Goal: Information Seeking & Learning: Learn about a topic

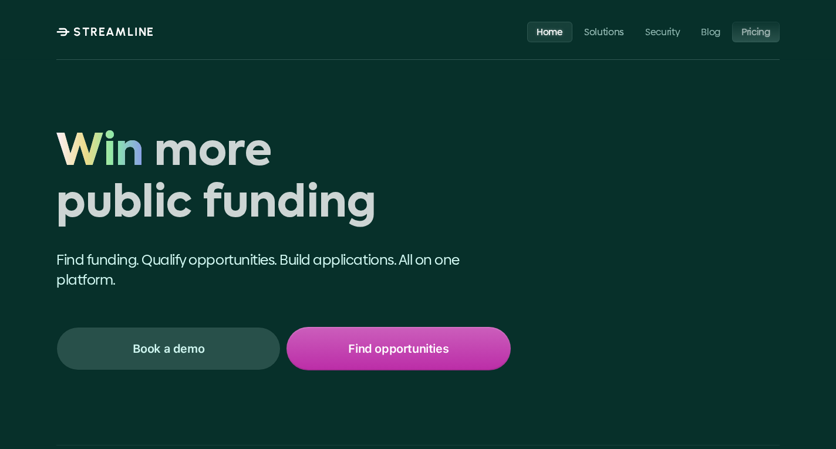
click at [755, 22] on link "Pricing" at bounding box center [756, 31] width 48 height 21
click at [609, 40] on link "Solutions" at bounding box center [603, 31] width 59 height 21
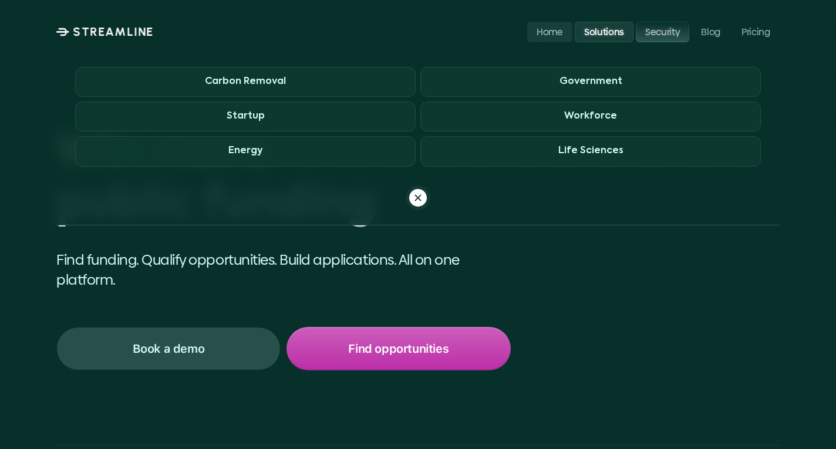
click at [646, 26] on p "Security" at bounding box center [662, 31] width 35 height 11
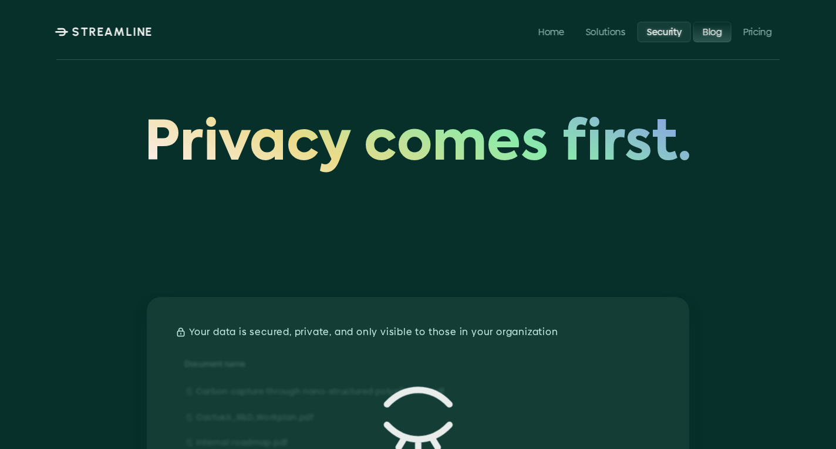
click at [713, 27] on p "Blog" at bounding box center [711, 31] width 19 height 11
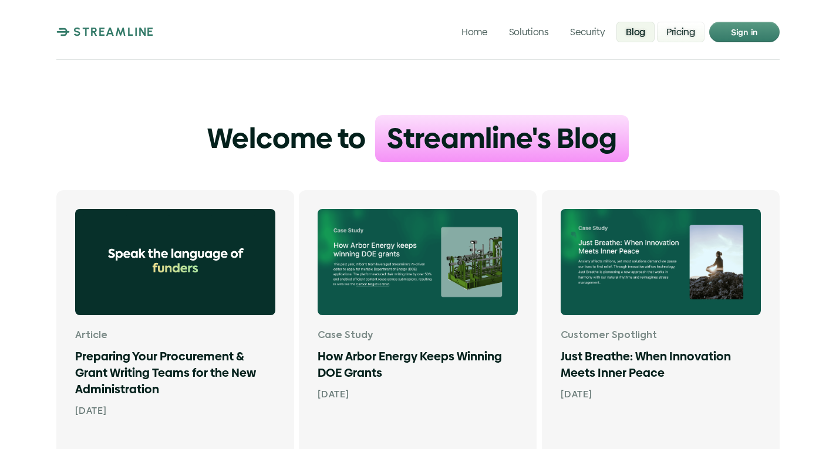
click at [684, 33] on p "Pricing" at bounding box center [680, 31] width 29 height 11
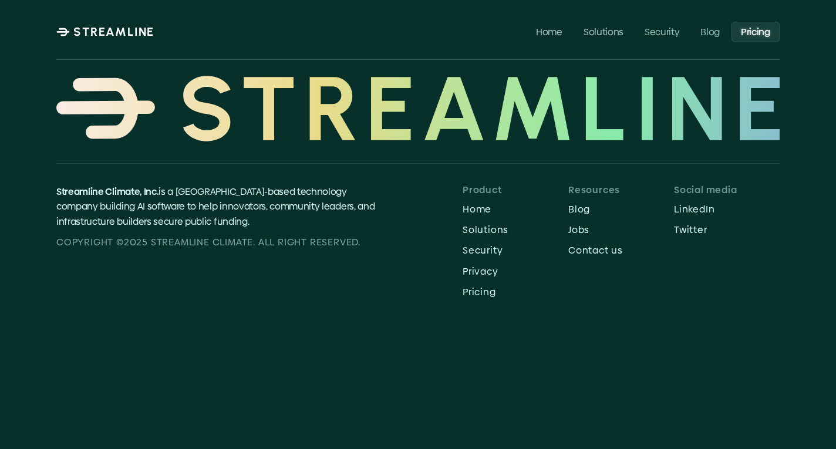
scroll to position [446, 0]
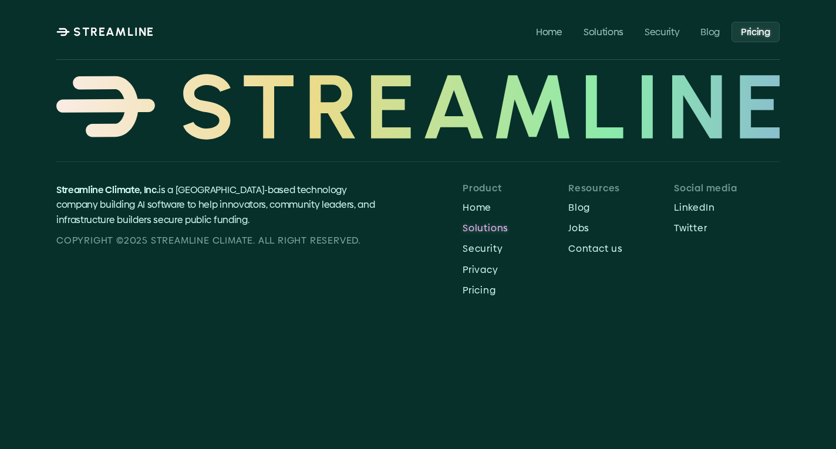
click at [471, 228] on p "Solutions" at bounding box center [515, 227] width 106 height 11
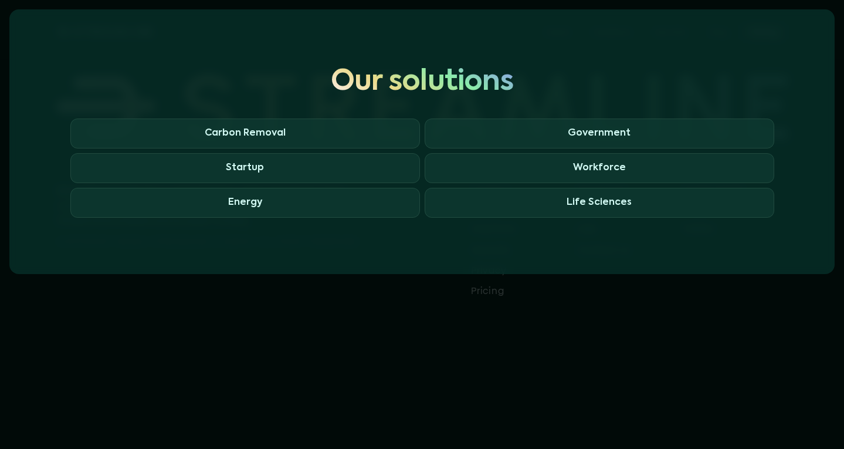
click at [459, 298] on div at bounding box center [422, 224] width 844 height 449
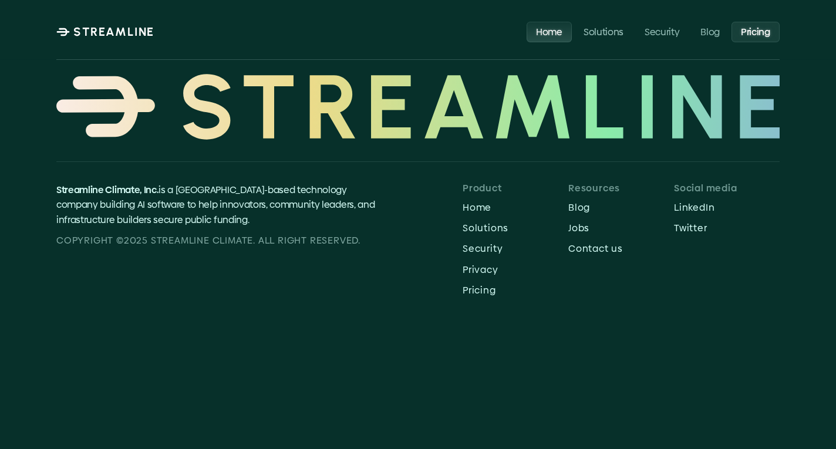
click at [542, 33] on p "Home" at bounding box center [549, 31] width 26 height 11
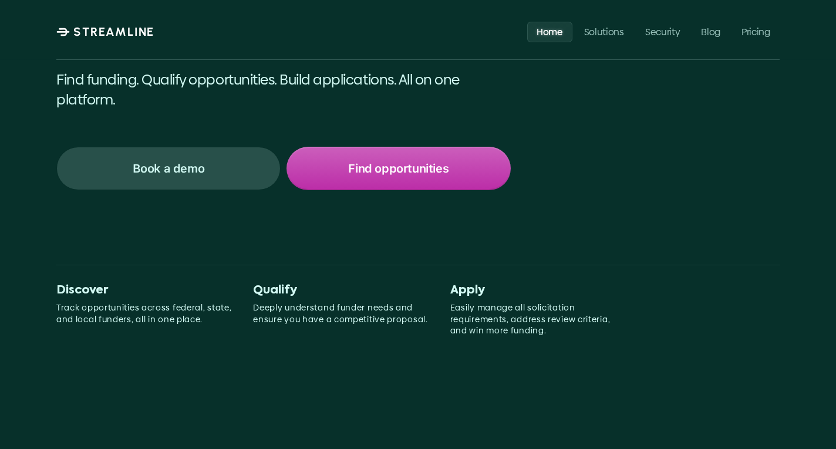
scroll to position [181, 0]
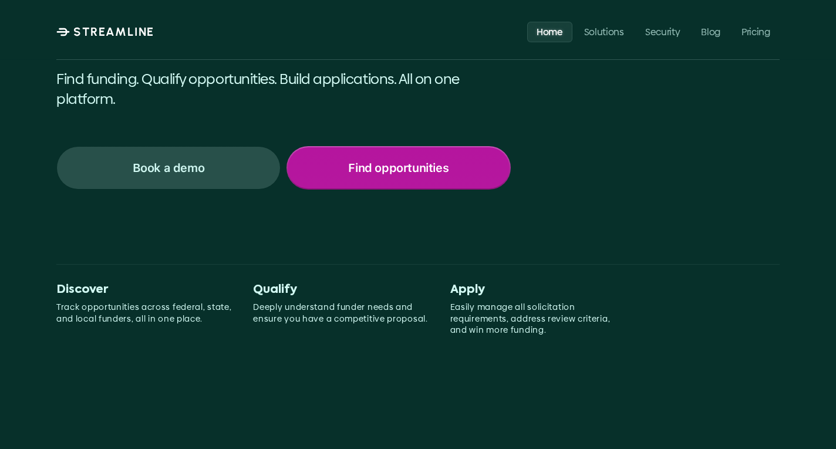
click at [361, 187] on div "Find opportunities" at bounding box center [399, 167] width 222 height 41
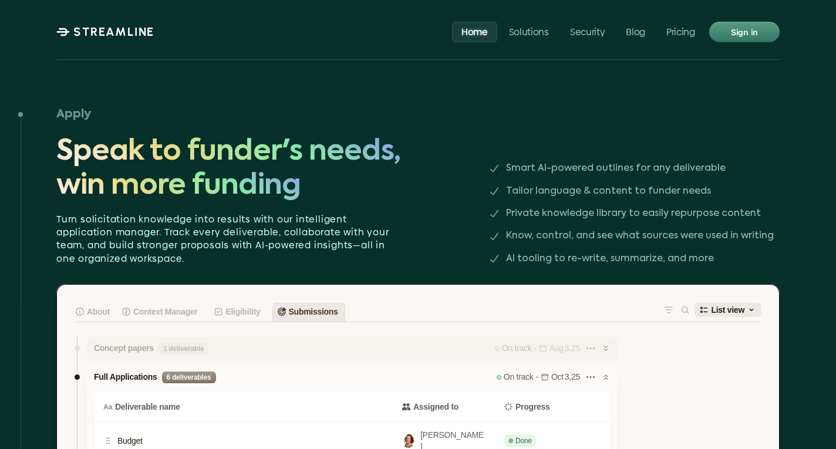
scroll to position [2325, 0]
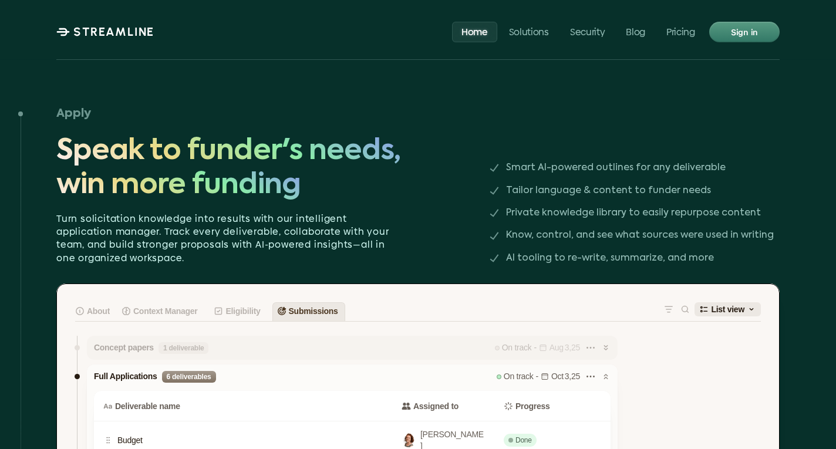
click at [475, 225] on div "Apply Speak to funder's needs, win more funding Turn solicitation knowledge int…" at bounding box center [417, 183] width 723 height 163
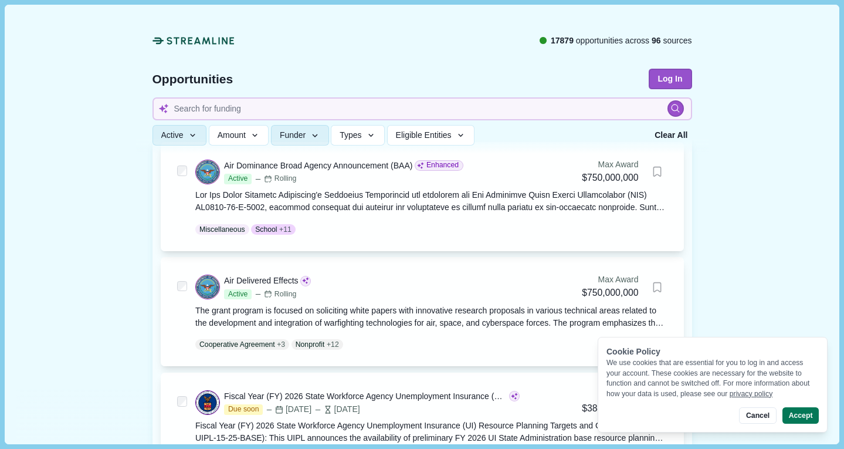
scroll to position [475, 0]
click at [801, 418] on button "Accept" at bounding box center [801, 415] width 36 height 16
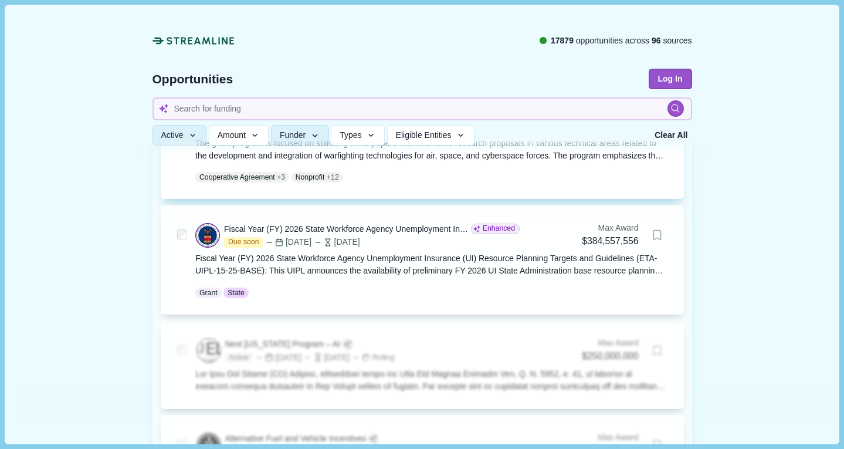
scroll to position [642, 0]
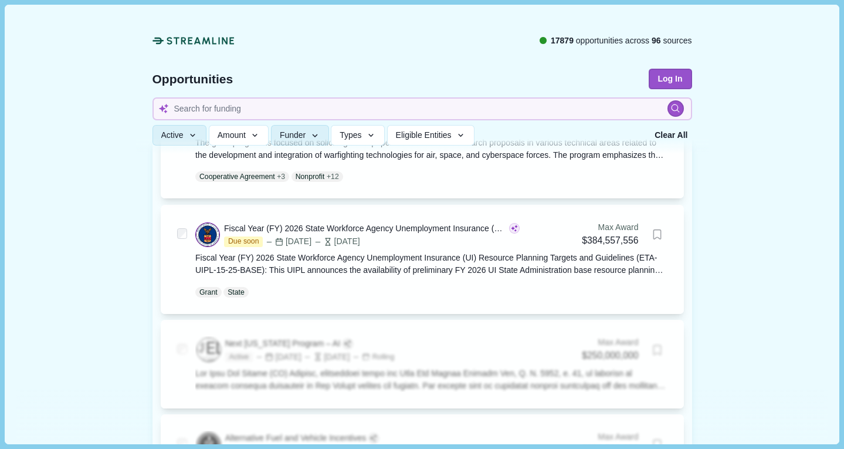
click at [455, 65] on div at bounding box center [422, 79] width 573 height 150
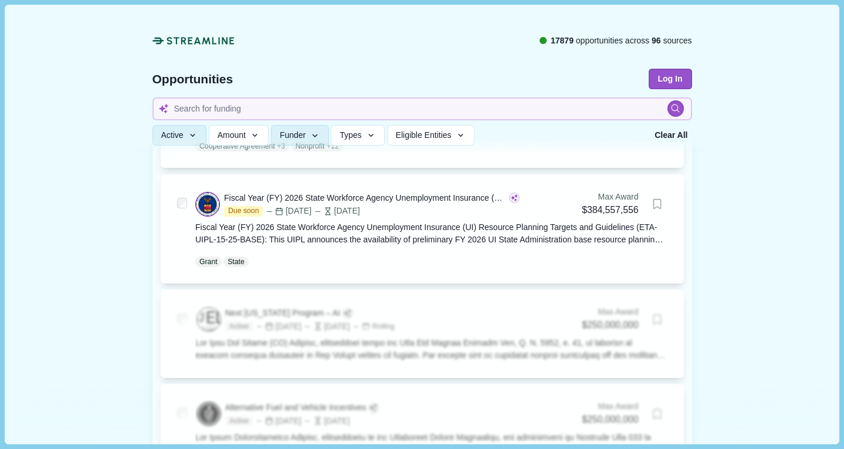
scroll to position [677, 0]
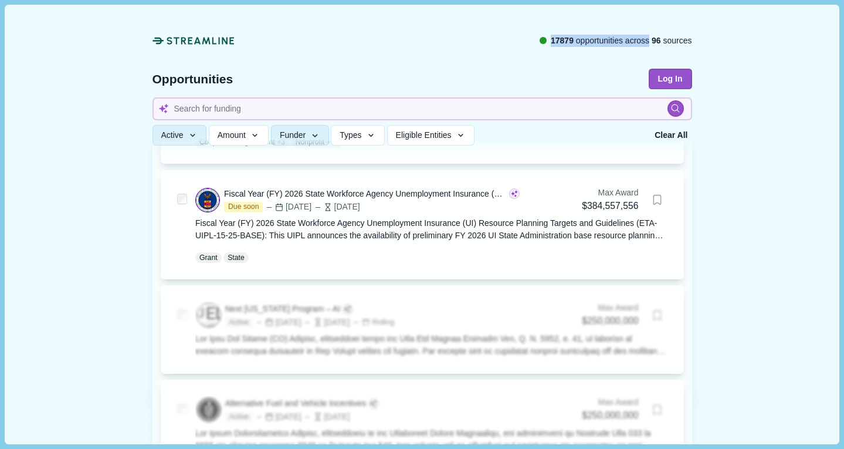
drag, startPoint x: 647, startPoint y: 40, endPoint x: 691, endPoint y: 49, distance: 44.8
click at [691, 49] on div "17879 opportunities across 96 sources Opportunities Log In Active Status All Ac…" at bounding box center [423, 79] width 540 height 149
click at [697, 52] on div at bounding box center [422, 79] width 573 height 150
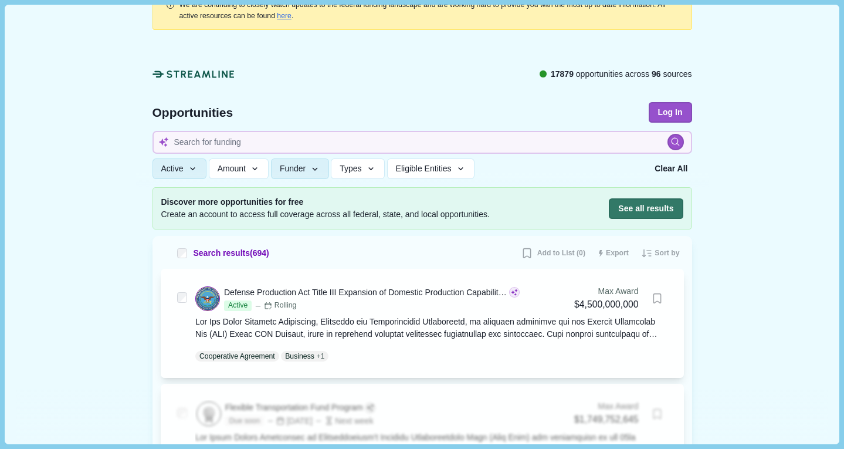
scroll to position [0, 0]
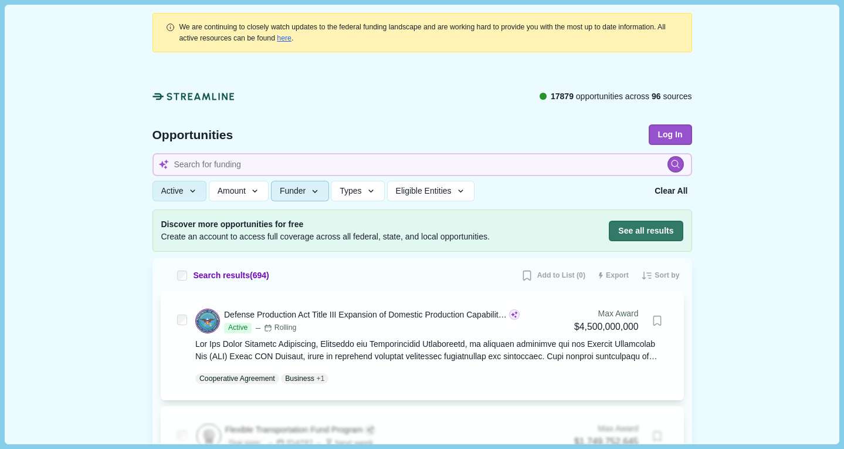
click at [316, 197] on button "Funder" at bounding box center [300, 191] width 58 height 21
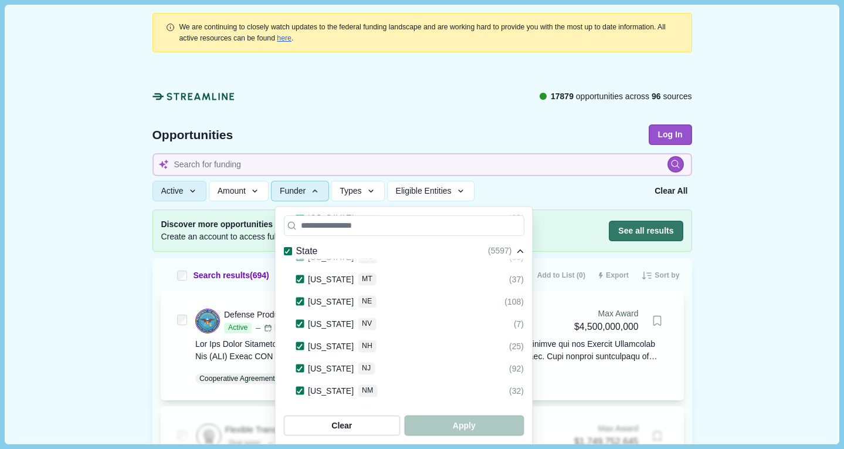
scroll to position [1686, 0]
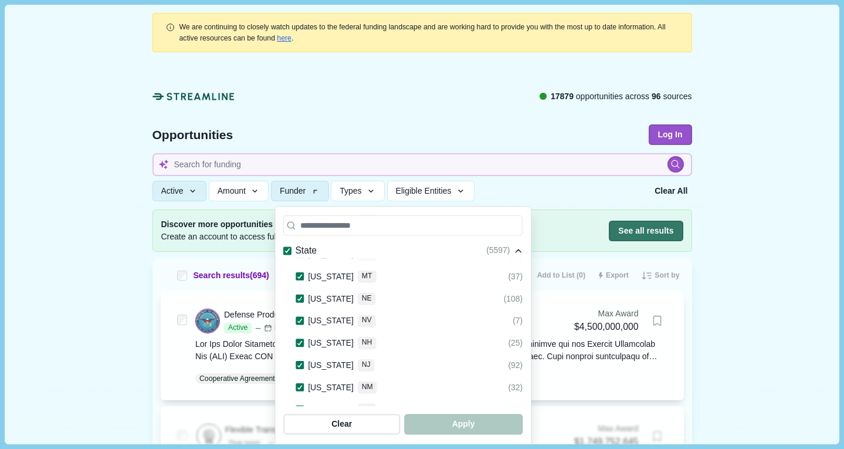
click at [464, 129] on div "Opportunities" at bounding box center [401, 134] width 496 height 21
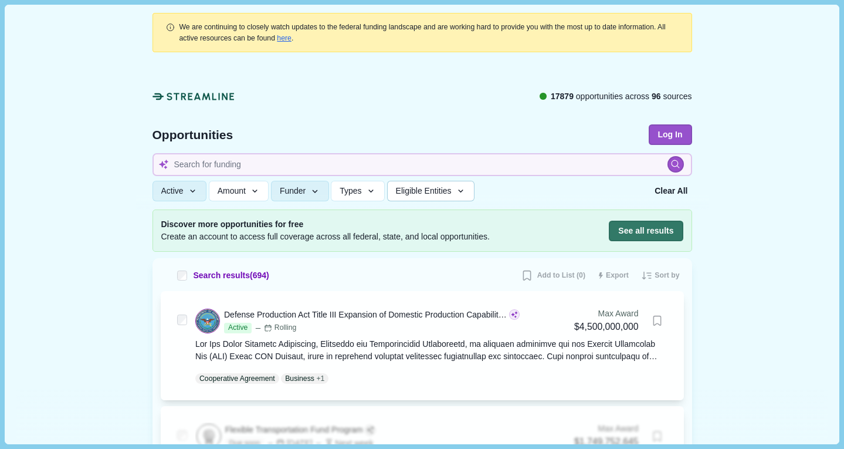
click at [445, 187] on span "Eligible Entities" at bounding box center [424, 191] width 56 height 10
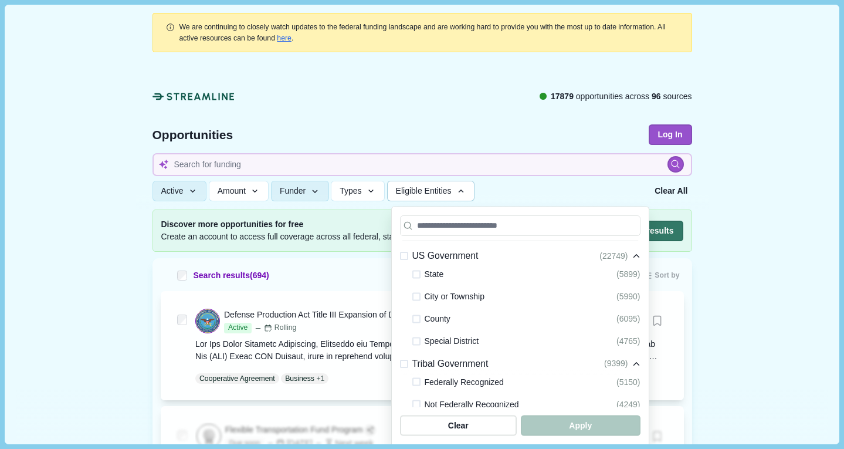
scroll to position [0, 0]
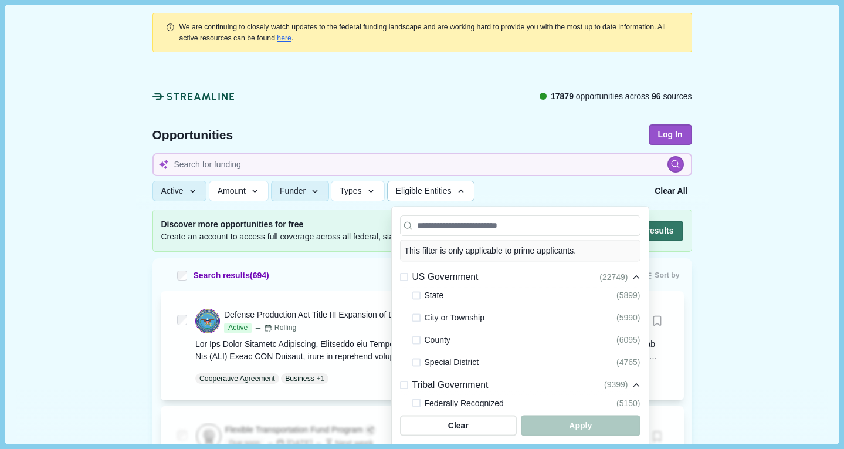
click at [403, 275] on span at bounding box center [404, 277] width 8 height 8
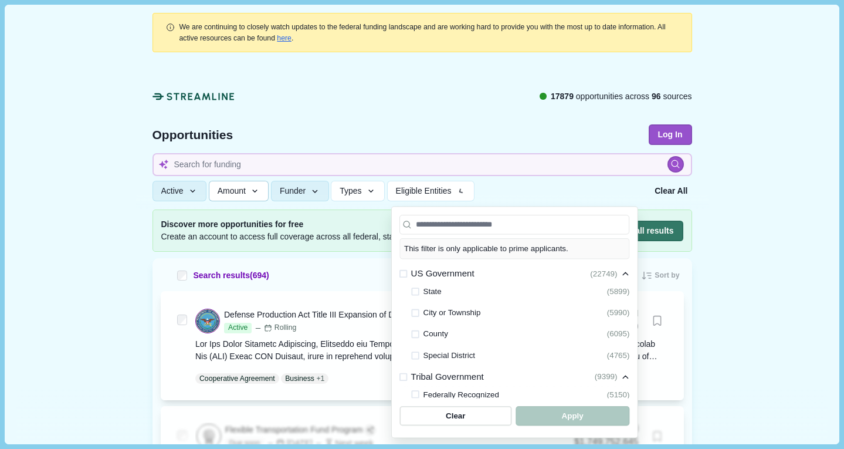
click at [242, 192] on span "Amount" at bounding box center [232, 191] width 28 height 10
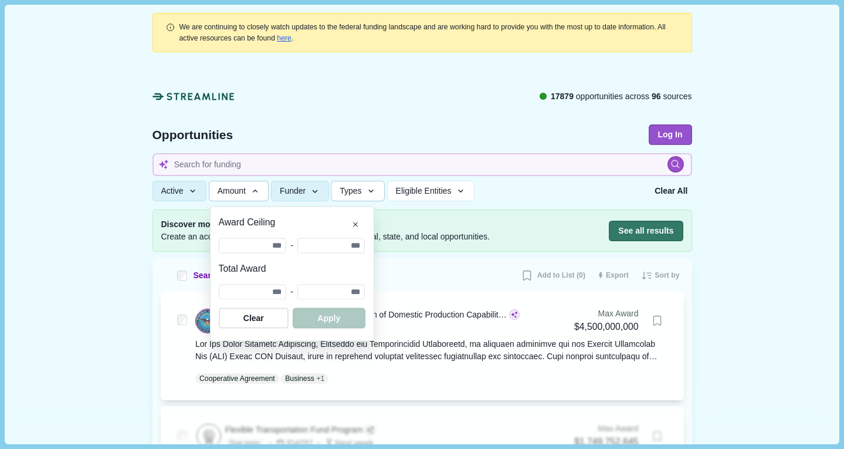
click at [353, 195] on span "Types" at bounding box center [351, 191] width 22 height 10
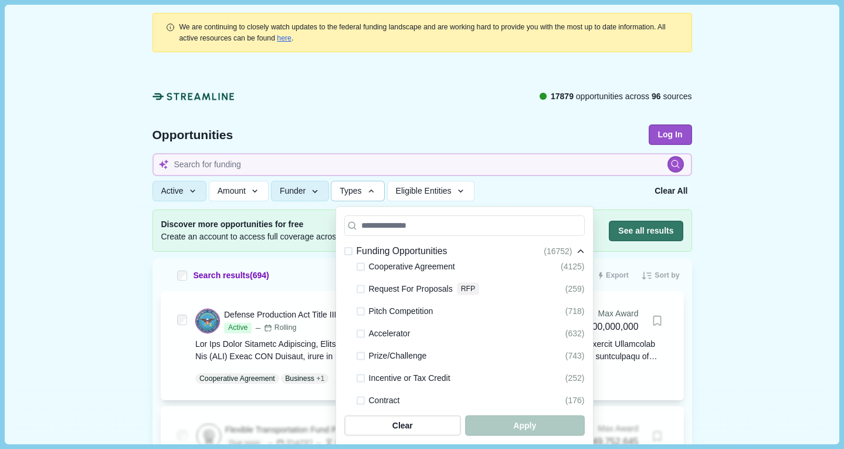
scroll to position [26, 0]
click at [385, 288] on span "Request For Proposals" at bounding box center [411, 288] width 84 height 14
click at [357, 285] on span at bounding box center [361, 287] width 8 height 8
click at [505, 430] on span "button" at bounding box center [524, 425] width 119 height 21
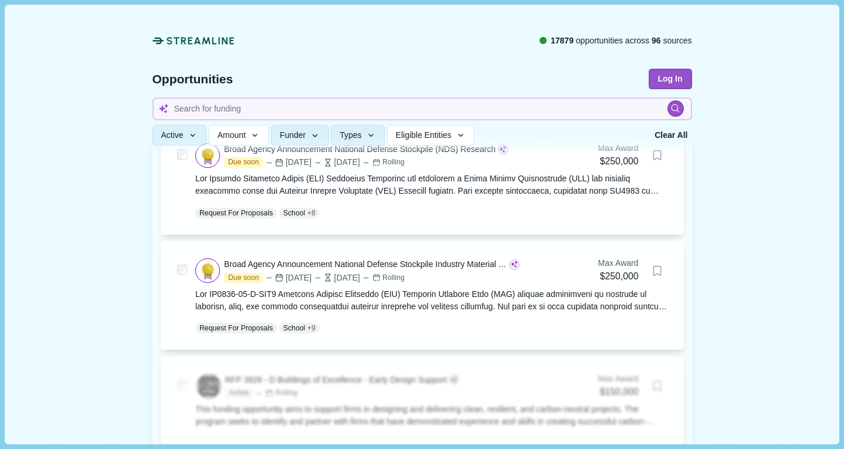
scroll to position [744, 0]
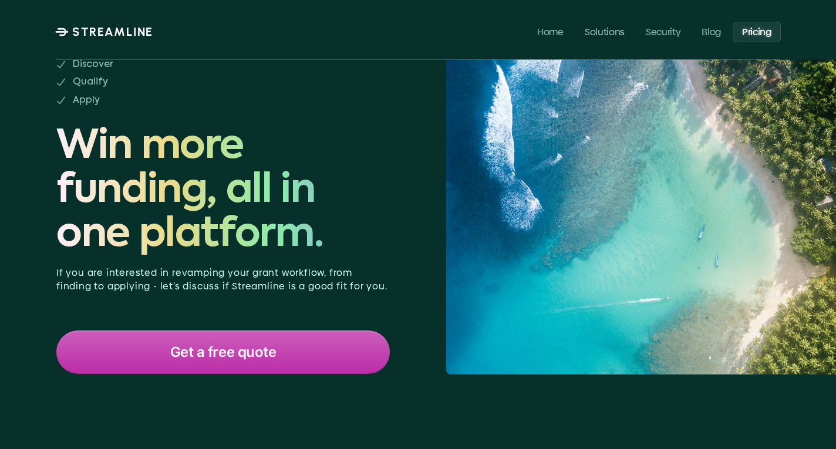
scroll to position [36, 0]
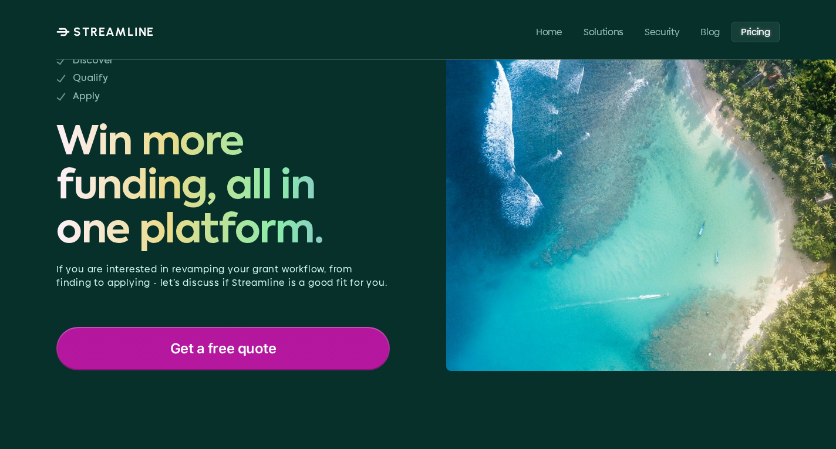
click at [279, 354] on div "Get a free quote" at bounding box center [223, 348] width 331 height 41
